Goal: Task Accomplishment & Management: Use online tool/utility

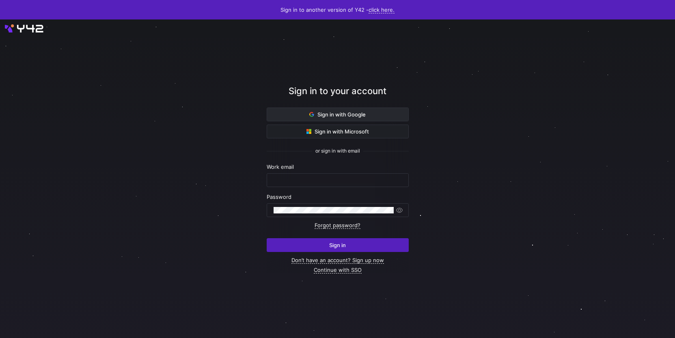
click at [308, 113] on span at bounding box center [337, 114] width 141 height 13
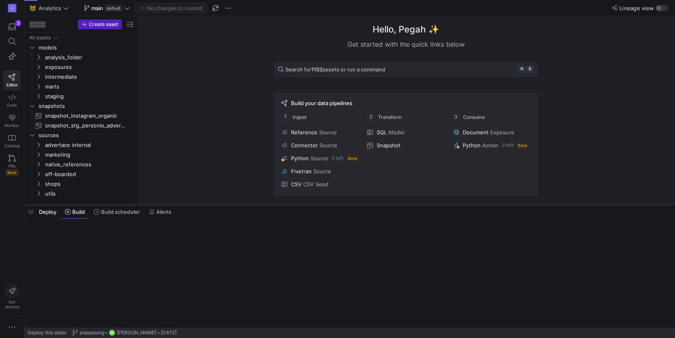
drag, startPoint x: 208, startPoint y: 324, endPoint x: 205, endPoint y: 152, distance: 172.0
click at [205, 203] on div at bounding box center [349, 204] width 650 height 3
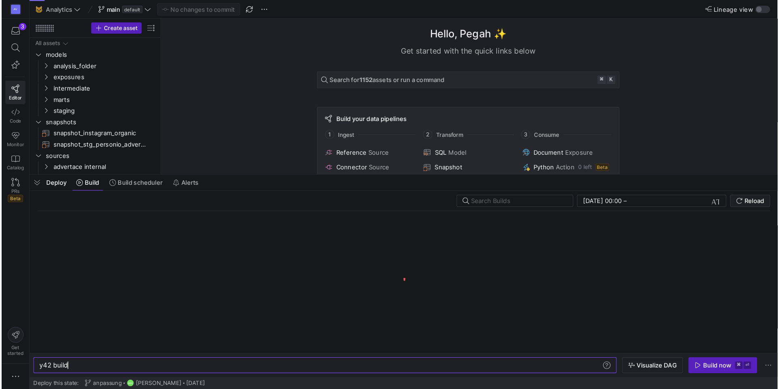
scroll to position [0, 24]
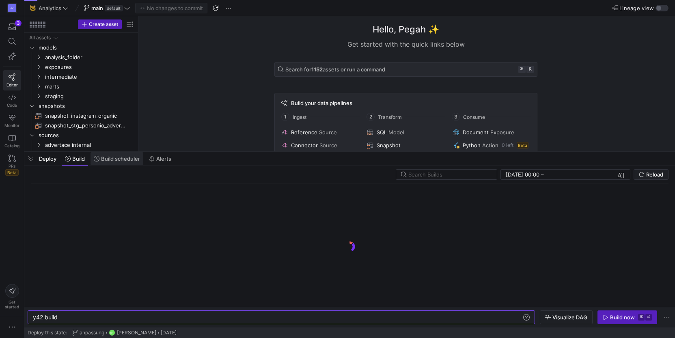
click at [120, 159] on span "Build scheduler" at bounding box center [120, 158] width 39 height 6
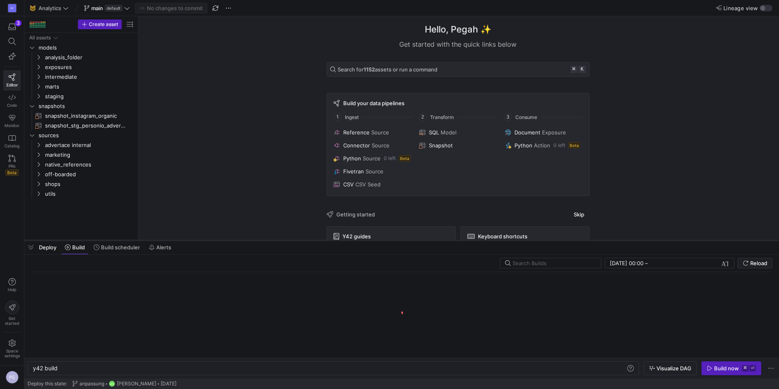
drag, startPoint x: 188, startPoint y: 374, endPoint x: 167, endPoint y: 266, distance: 110.4
click at [175, 240] on div at bounding box center [401, 240] width 755 height 3
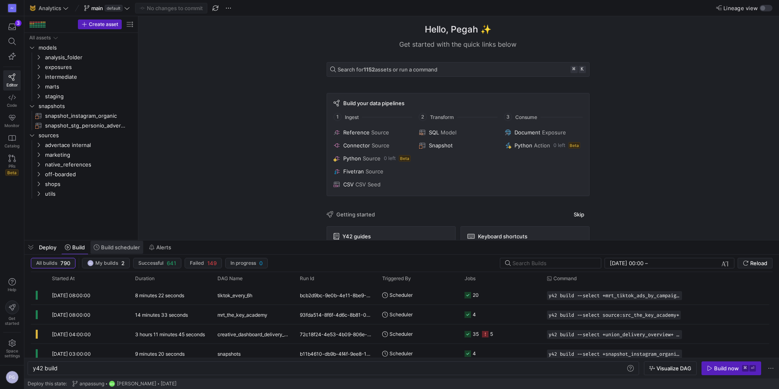
click at [111, 249] on span "Build scheduler" at bounding box center [120, 247] width 39 height 6
